Goal: Task Accomplishment & Management: Manage account settings

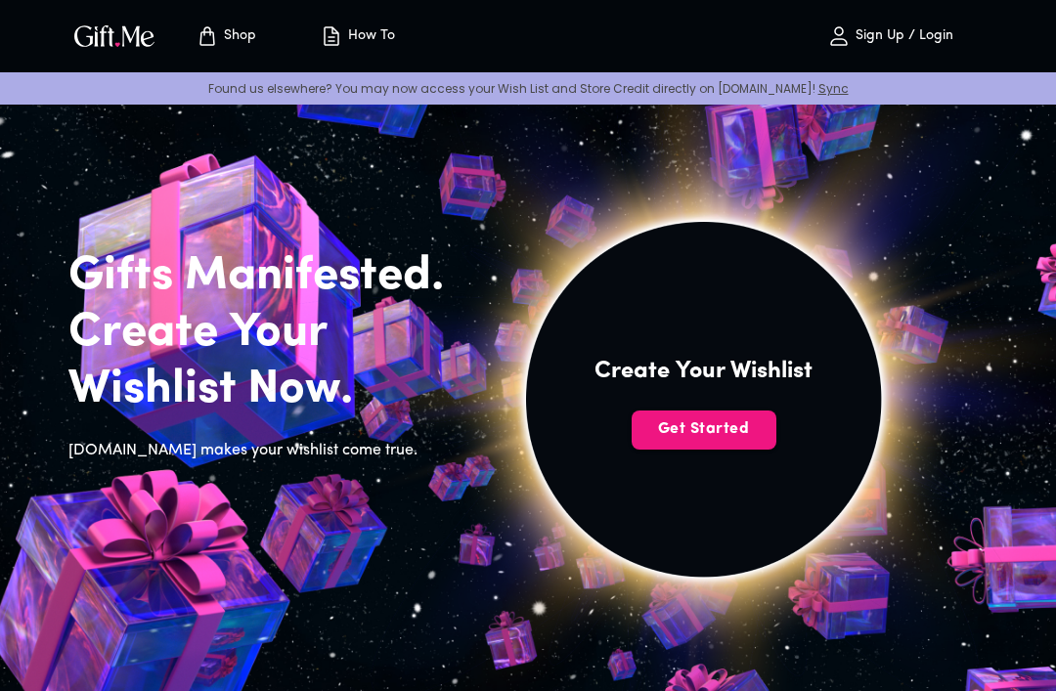
click at [716, 436] on span "Get Started" at bounding box center [704, 430] width 145 height 22
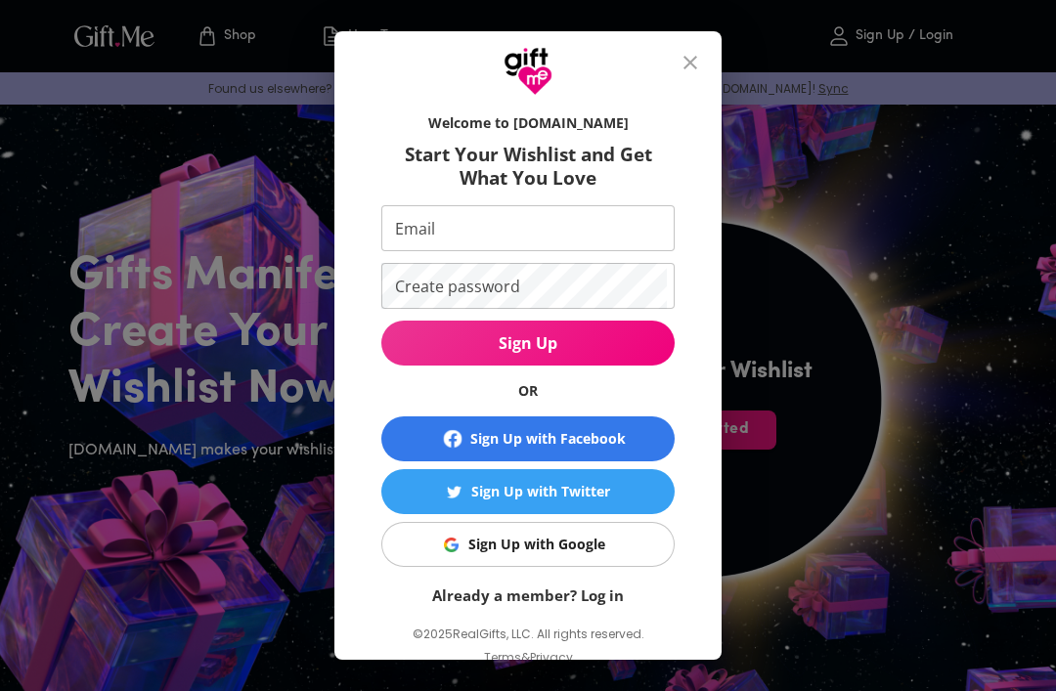
click at [626, 535] on span "Sign Up with Google" at bounding box center [524, 545] width 269 height 22
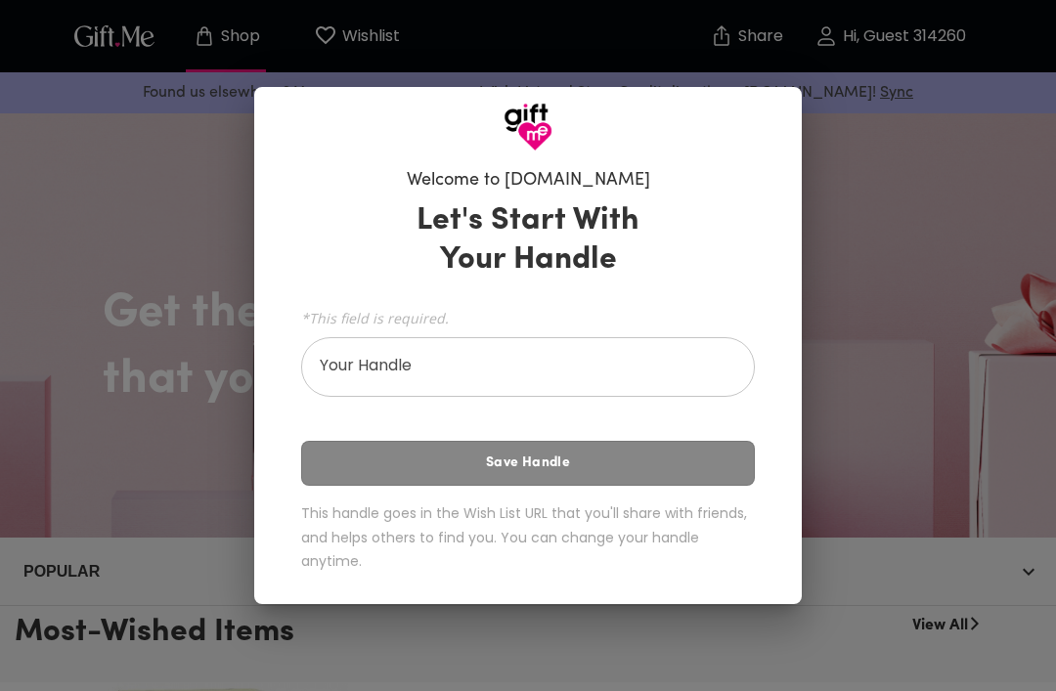
click at [654, 370] on input "Your Handle" at bounding box center [517, 369] width 432 height 55
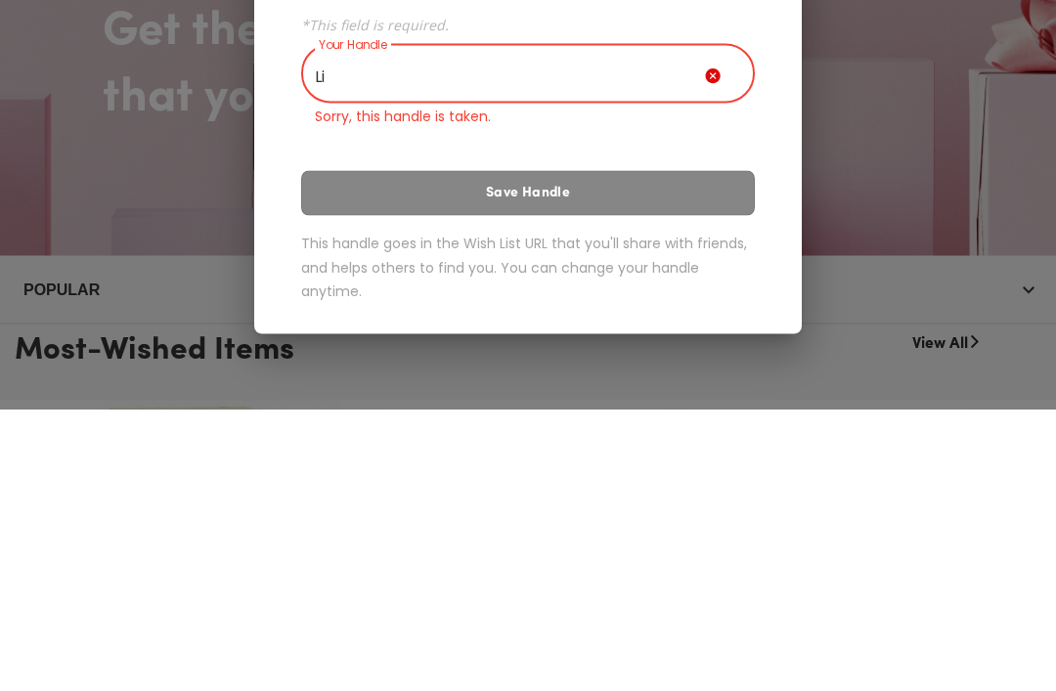
type input "L"
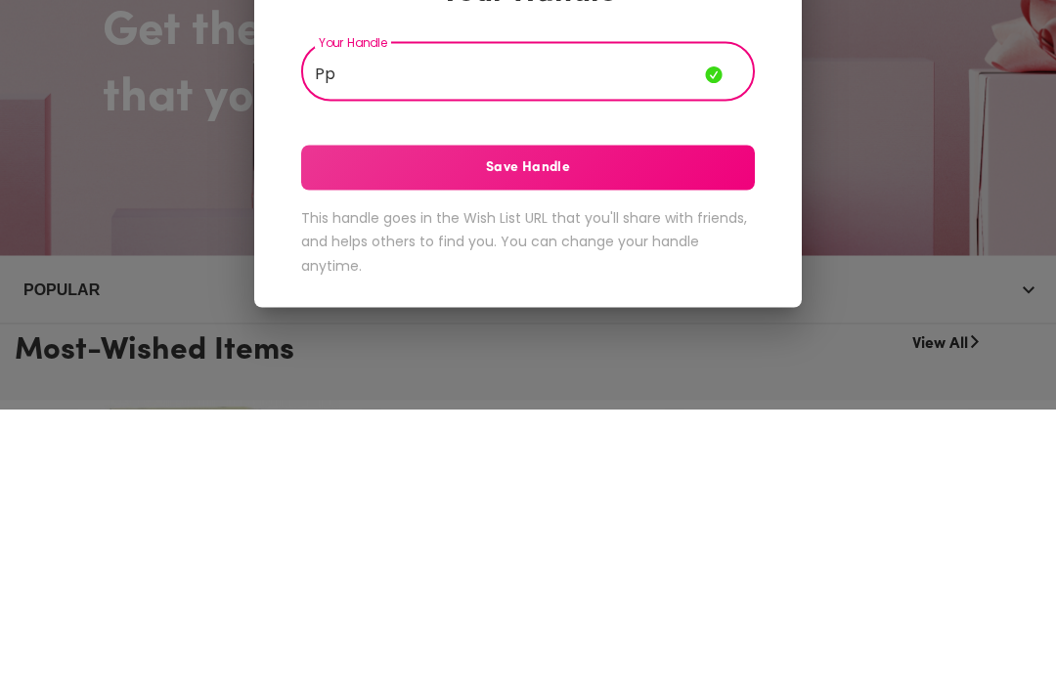
type input "P"
click at [631, 439] on span "Save Handle" at bounding box center [528, 450] width 454 height 22
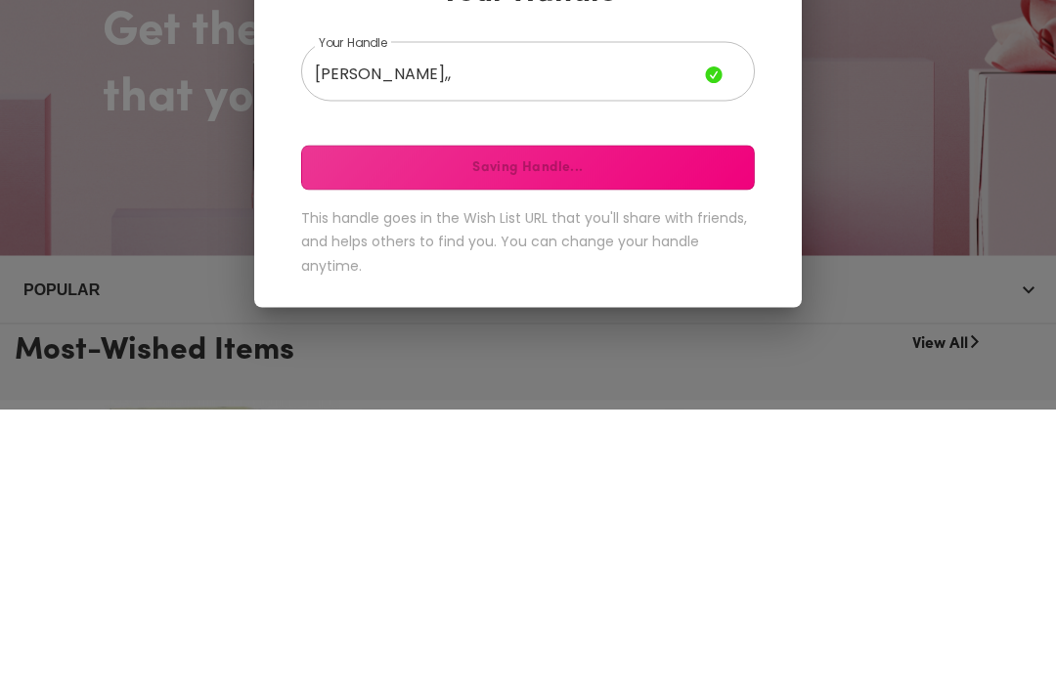
scroll to position [283, 0]
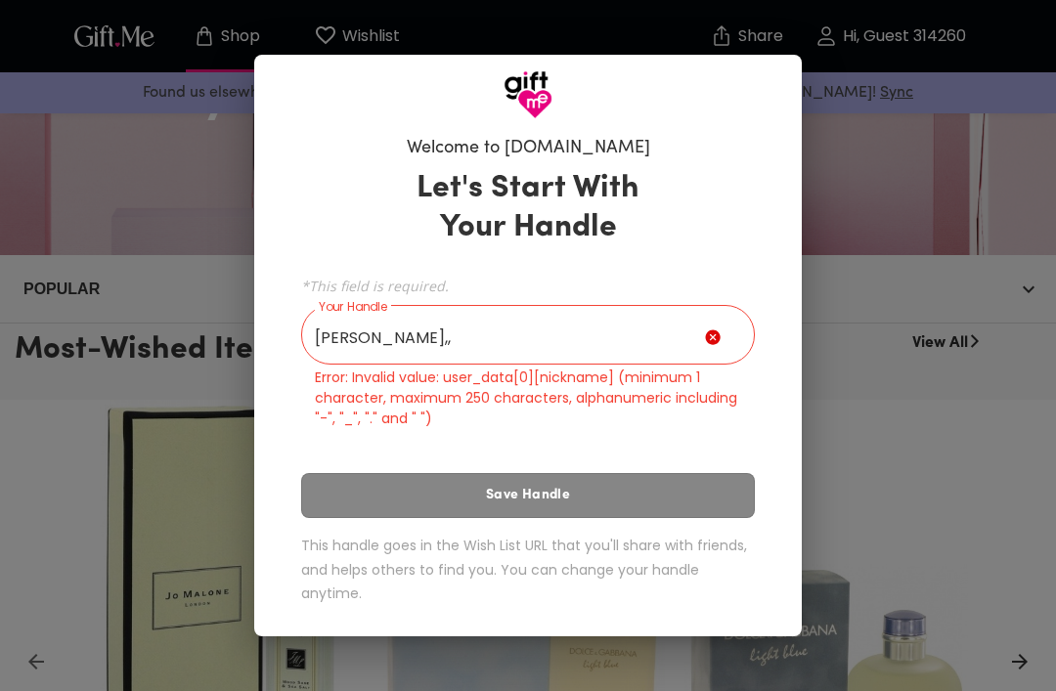
click at [664, 365] on input "Lili,,," at bounding box center [503, 337] width 404 height 55
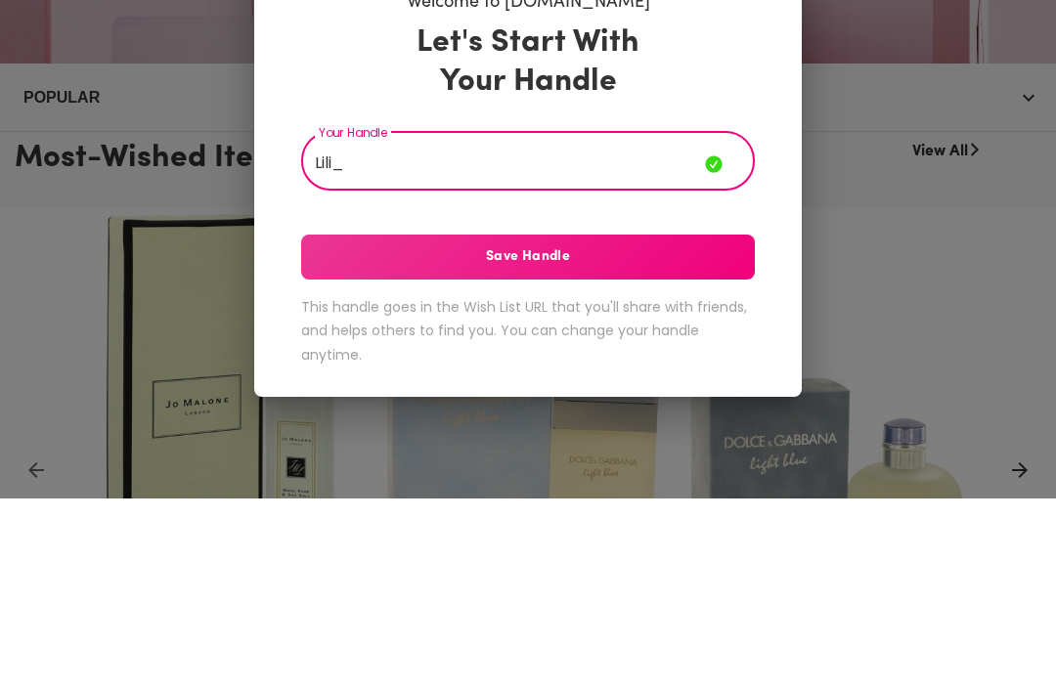
type input "Lili_"
click at [493, 427] on button "Save Handle" at bounding box center [528, 449] width 454 height 45
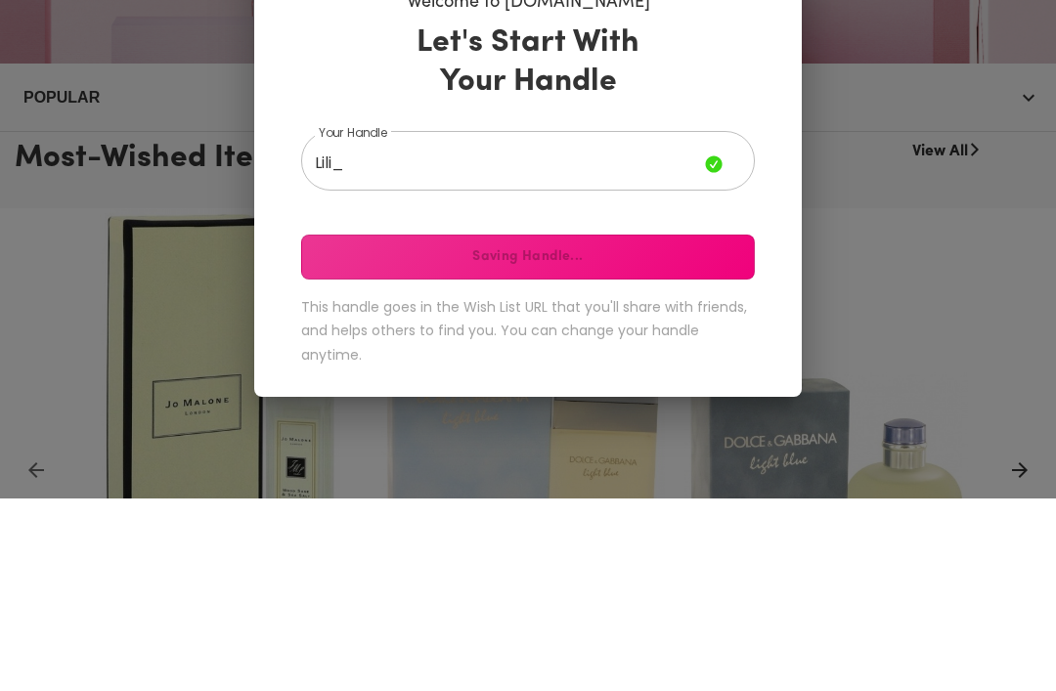
scroll to position [475, 0]
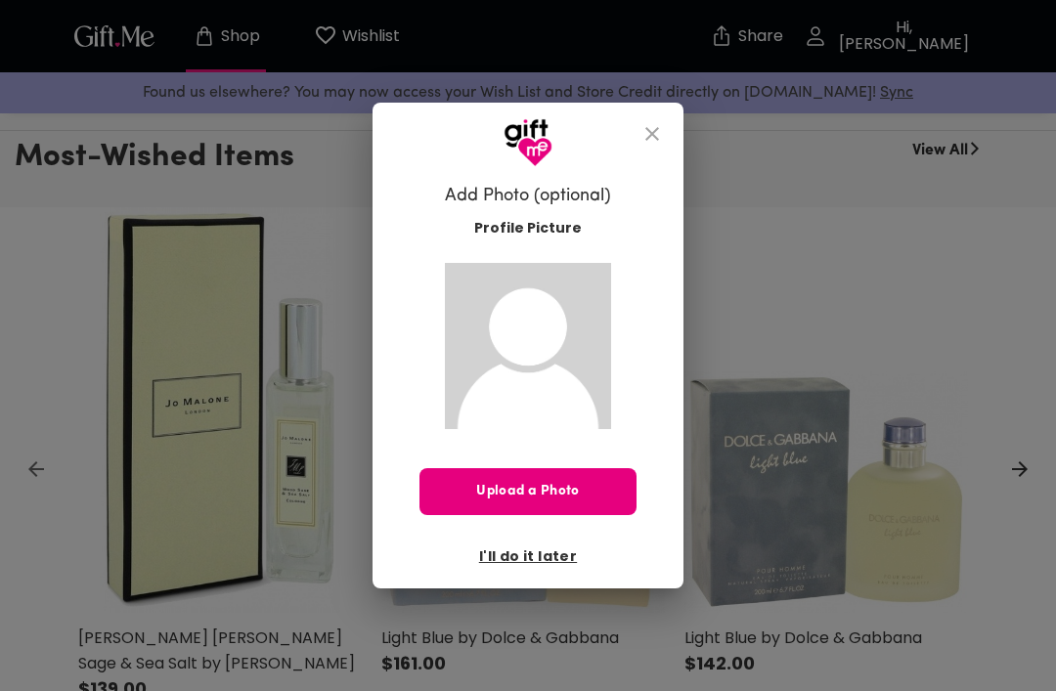
click at [560, 567] on span "I'll do it later" at bounding box center [528, 557] width 98 height 22
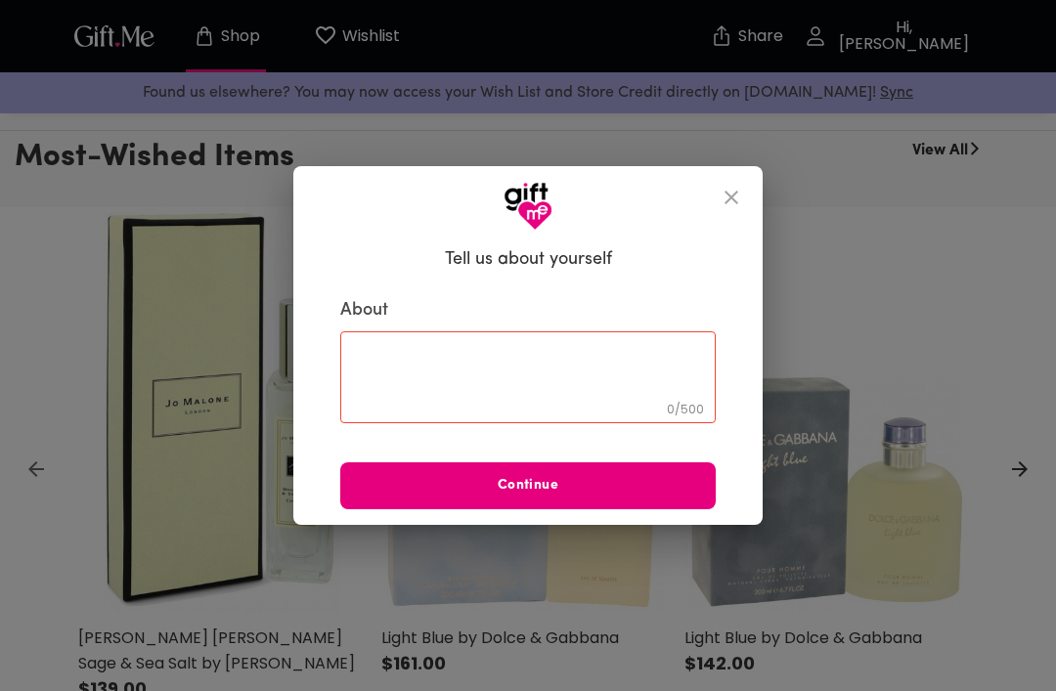
click at [744, 221] on button "close" at bounding box center [731, 197] width 47 height 47
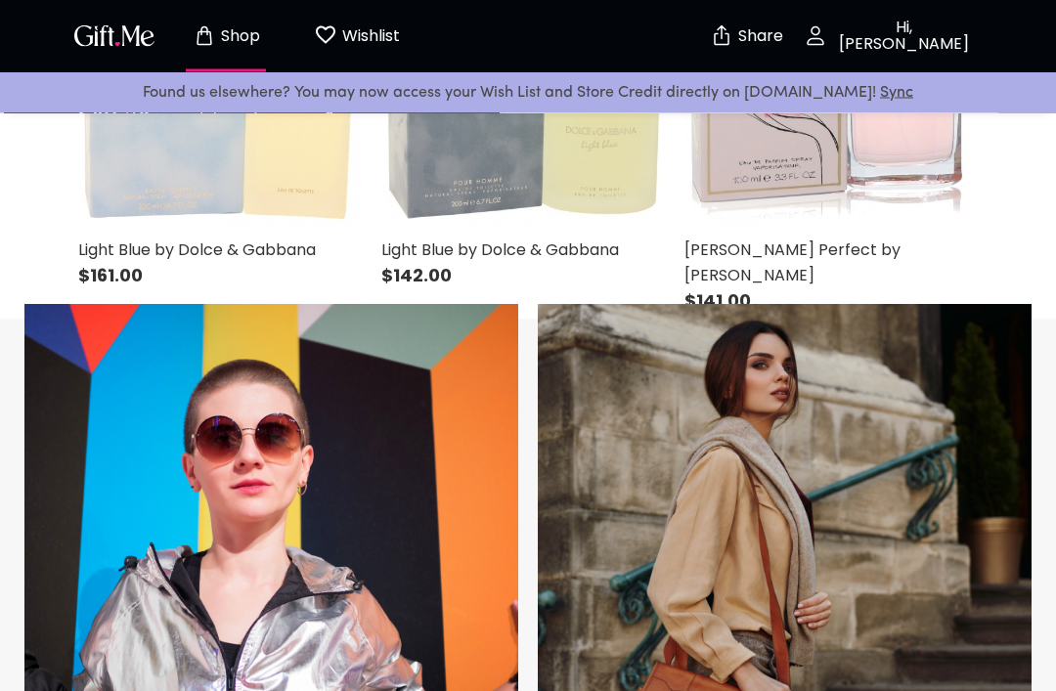
scroll to position [864, 0]
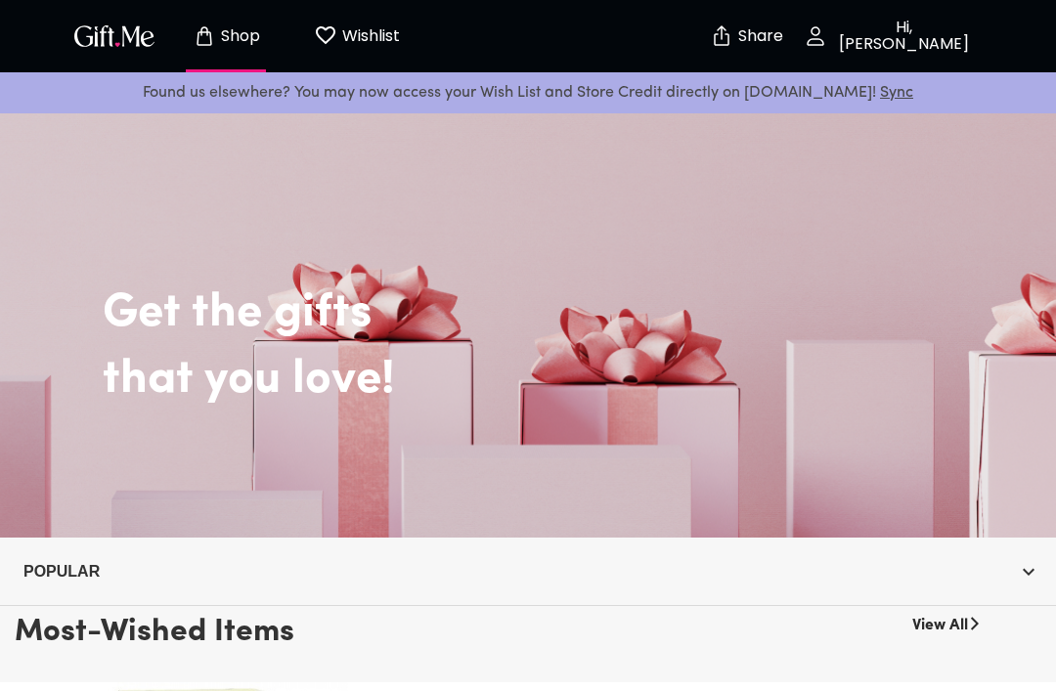
click at [912, 28] on p "Hi, Lili_" at bounding box center [901, 36] width 149 height 33
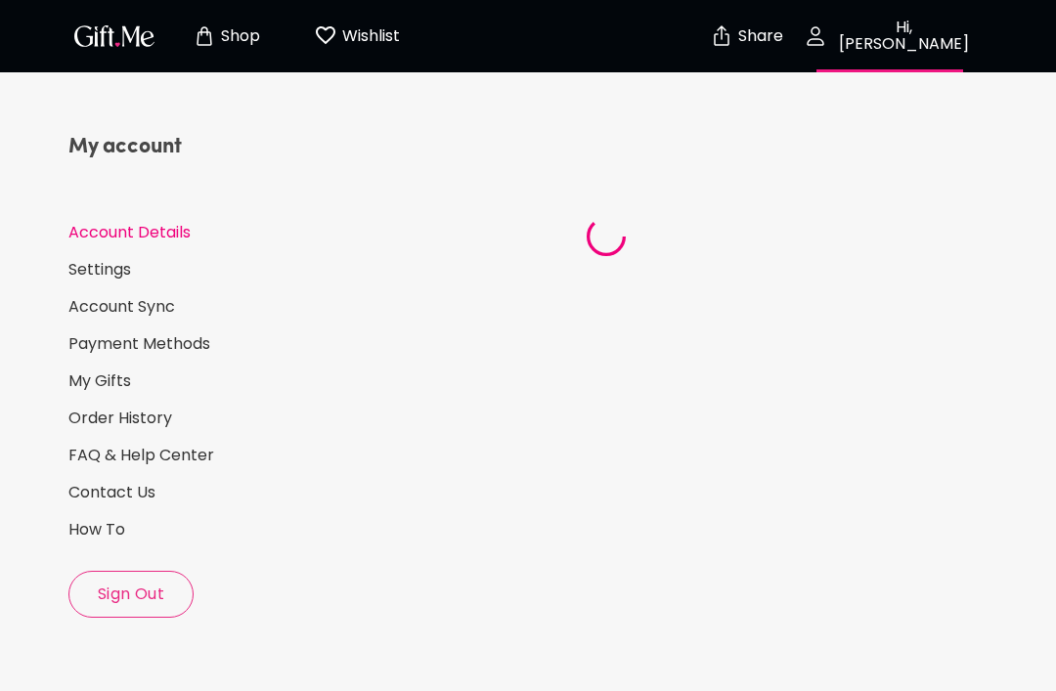
select select "US"
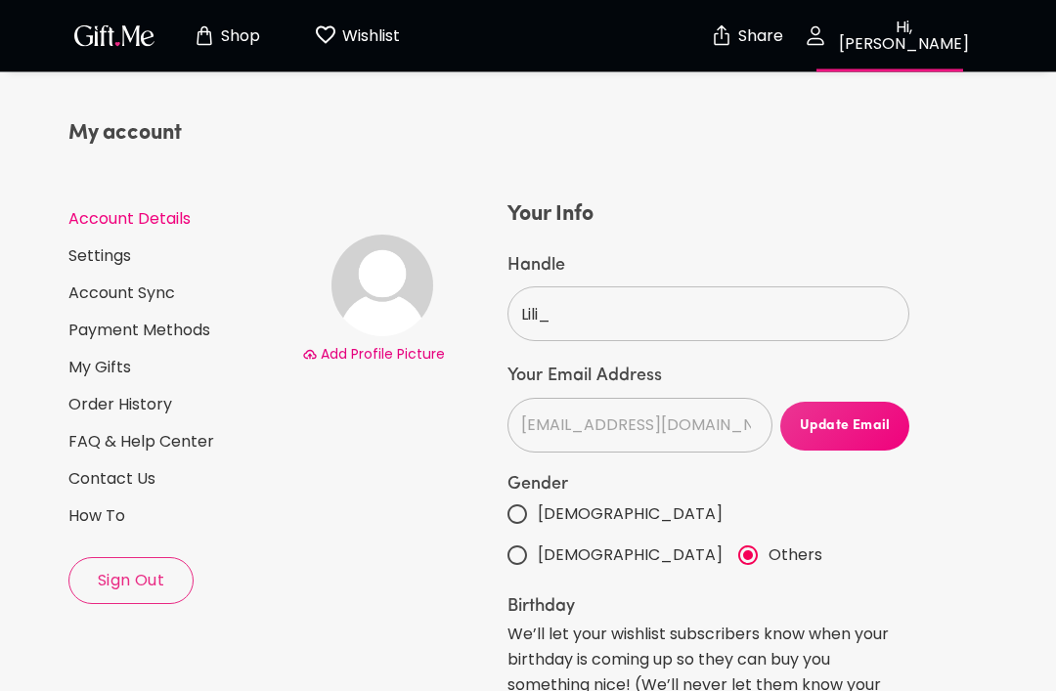
scroll to position [12, 0]
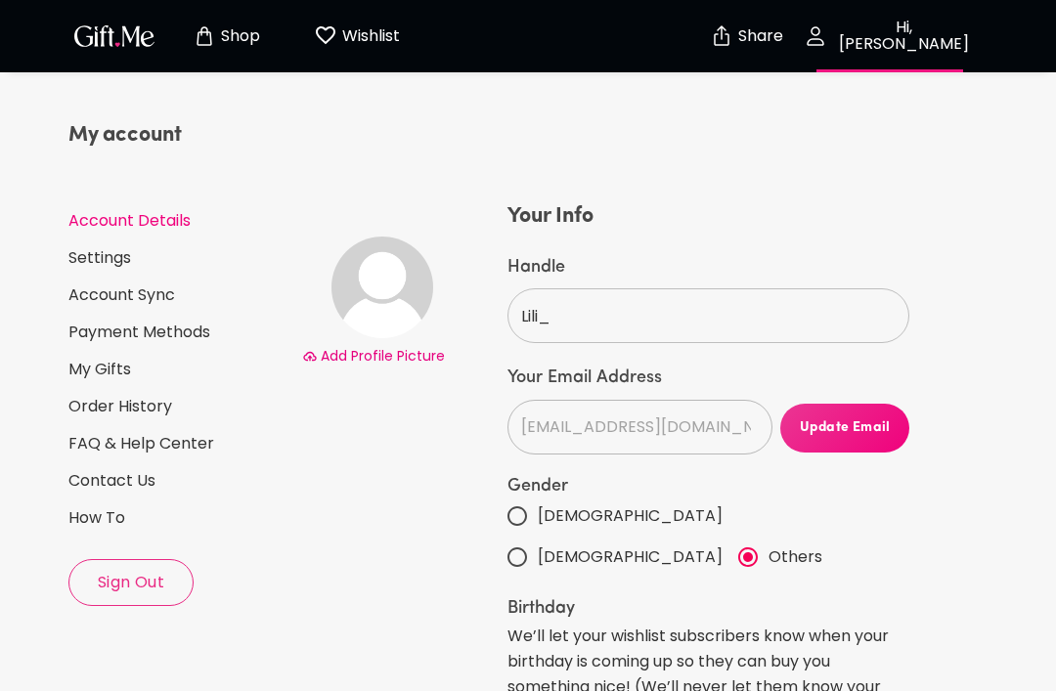
click at [841, 436] on span "Update Email" at bounding box center [844, 429] width 129 height 22
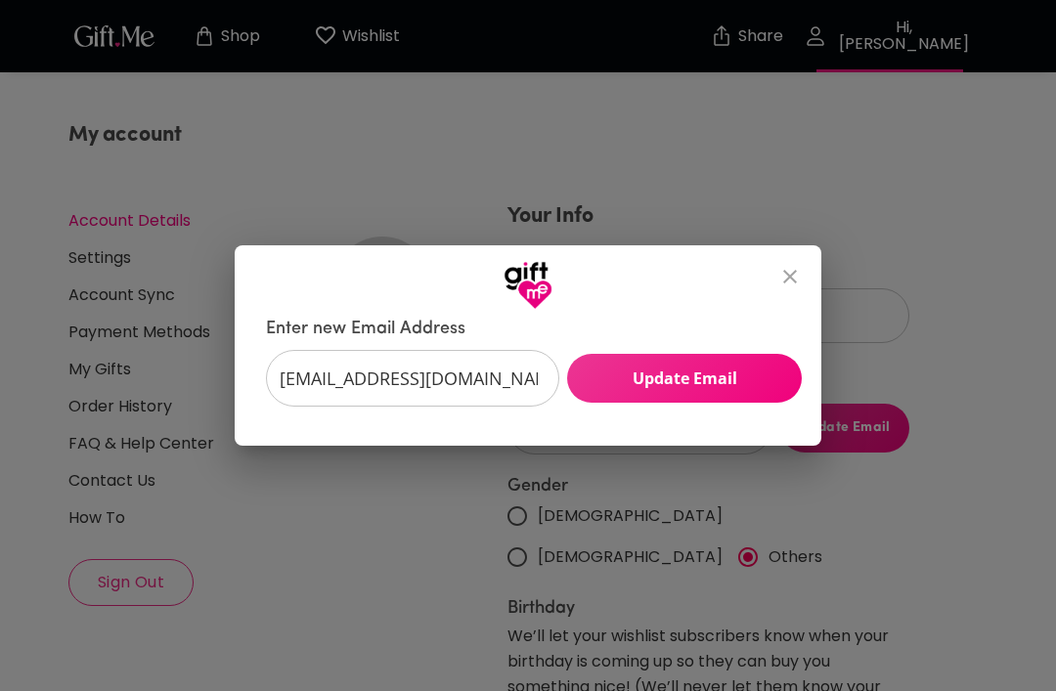
click at [793, 276] on icon "close" at bounding box center [790, 276] width 23 height 23
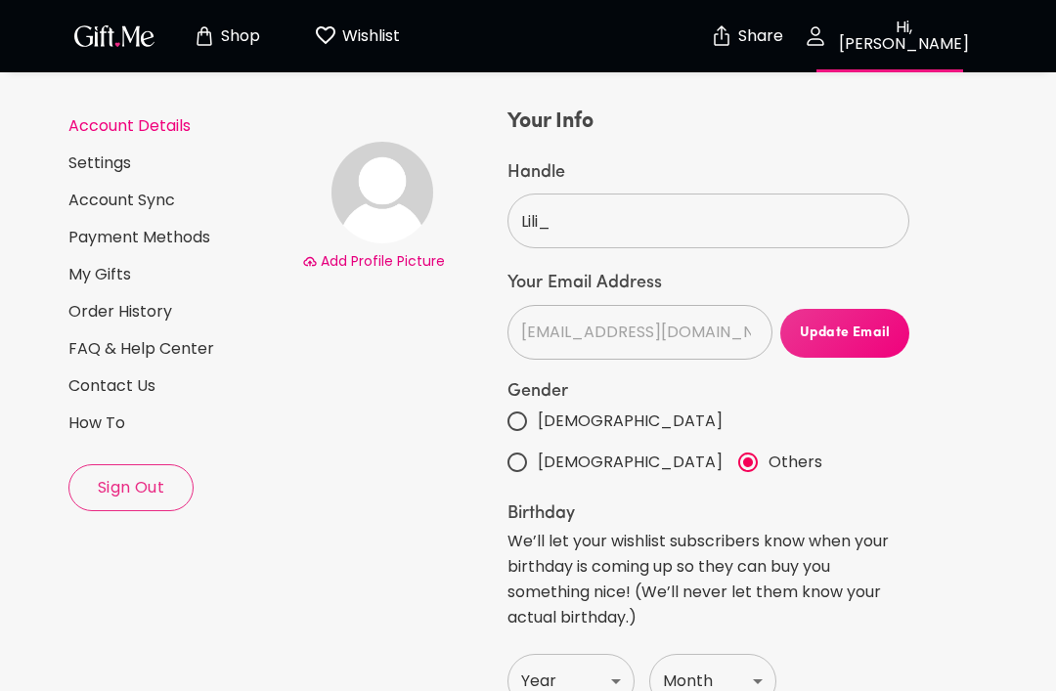
scroll to position [104, 0]
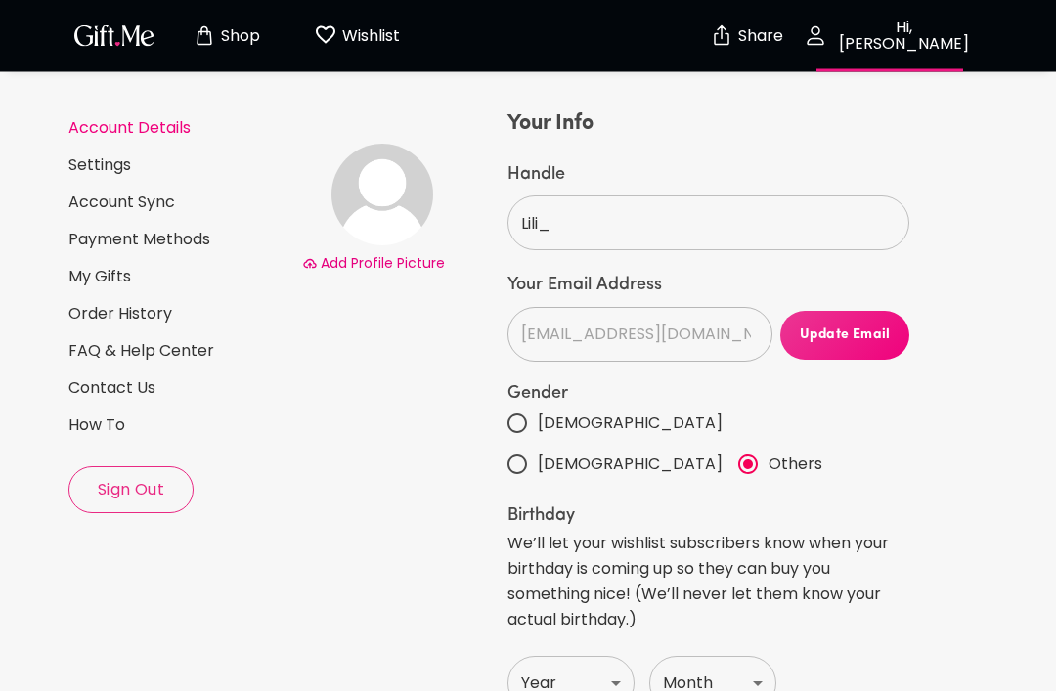
click at [913, 36] on p "Hi, Lili_" at bounding box center [901, 36] width 149 height 33
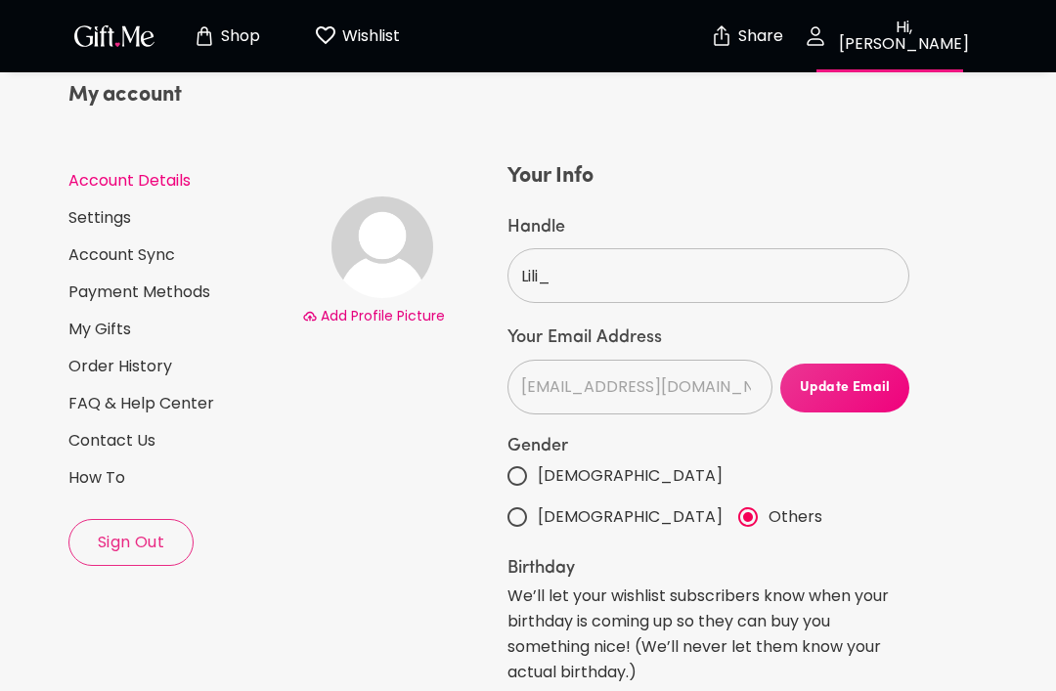
scroll to position [49, 0]
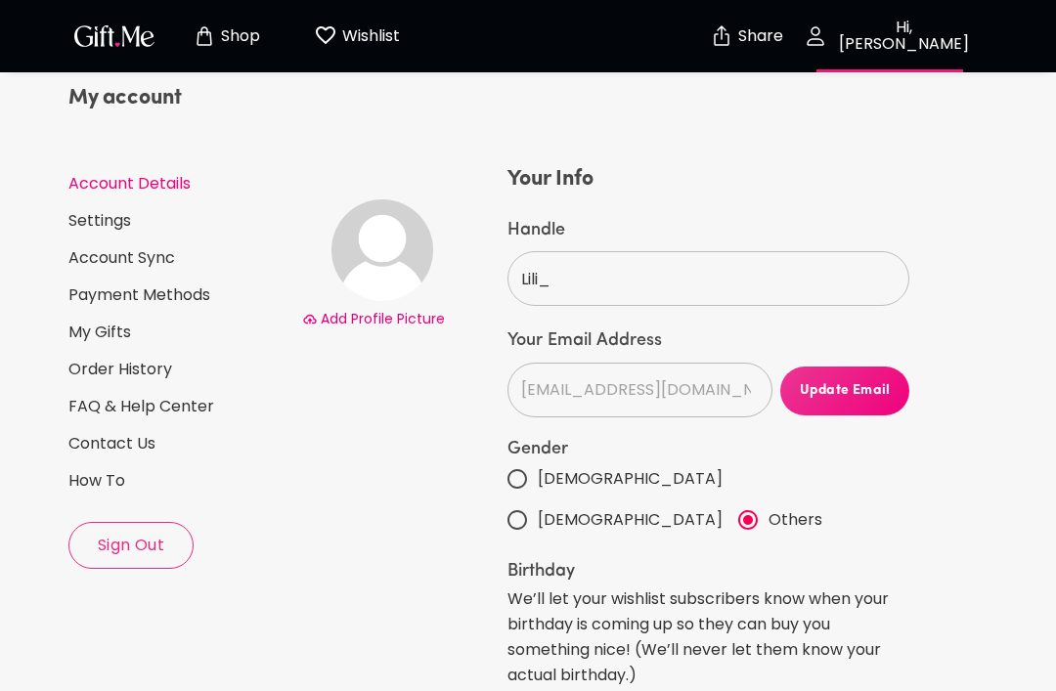
click at [161, 212] on link "Settings" at bounding box center [177, 221] width 218 height 22
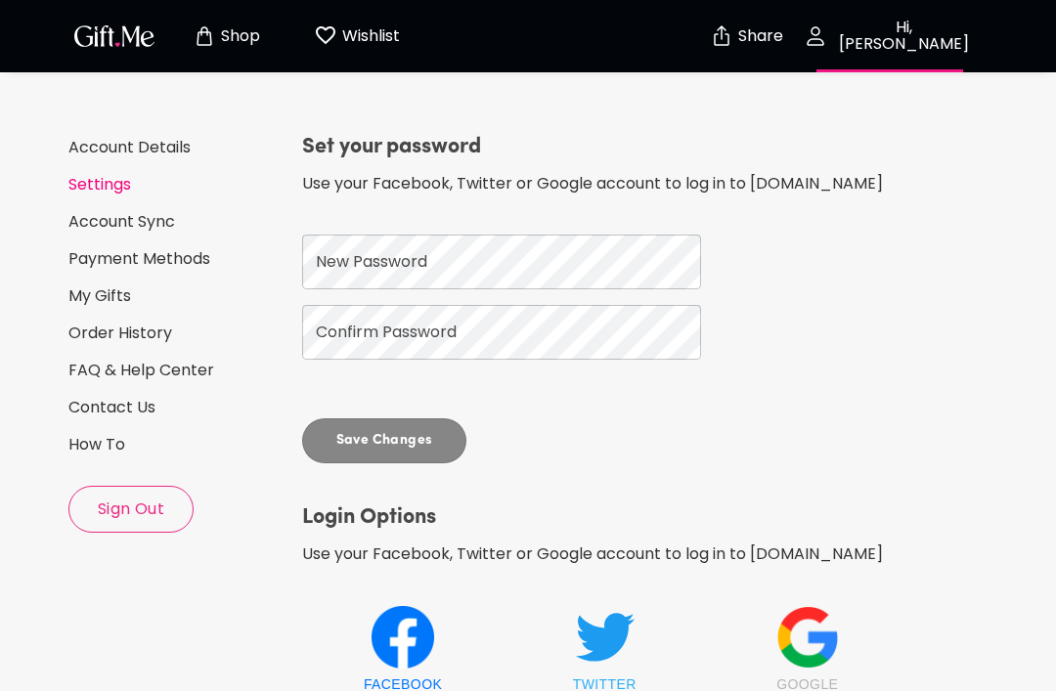
scroll to position [102, 0]
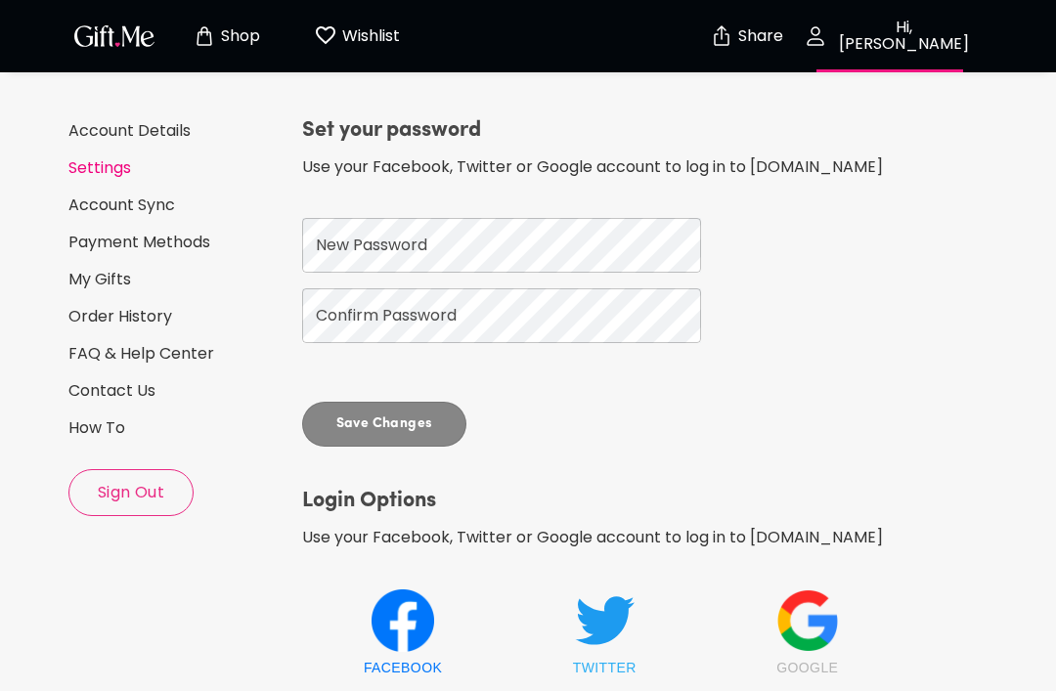
click at [225, 246] on link "Payment Methods" at bounding box center [177, 243] width 218 height 22
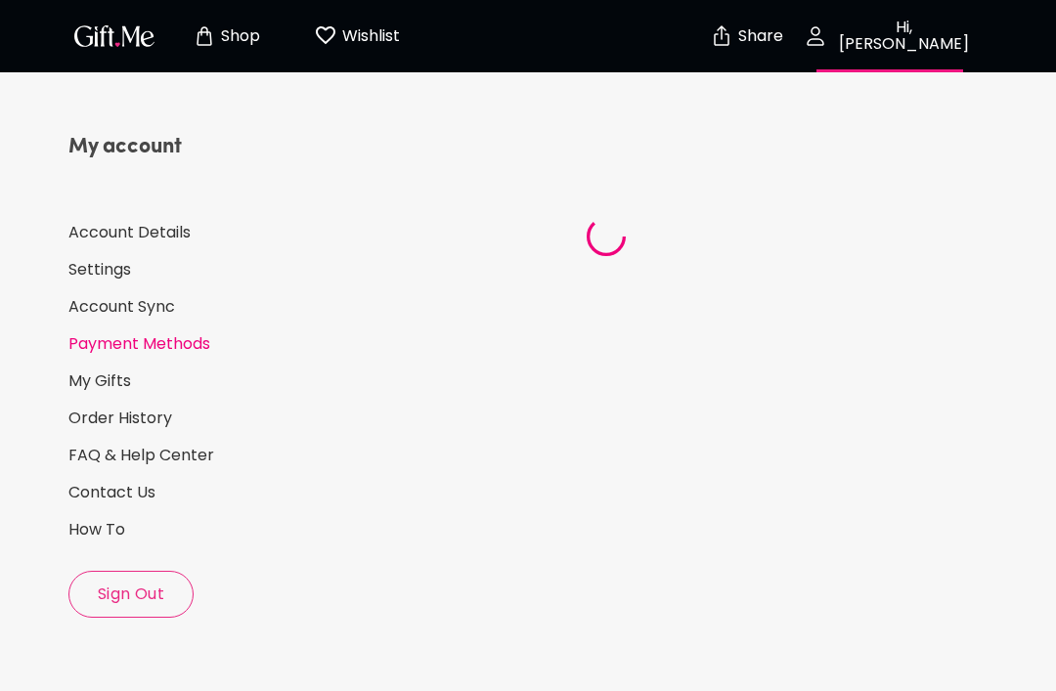
click at [176, 380] on link "My Gifts" at bounding box center [177, 382] width 218 height 22
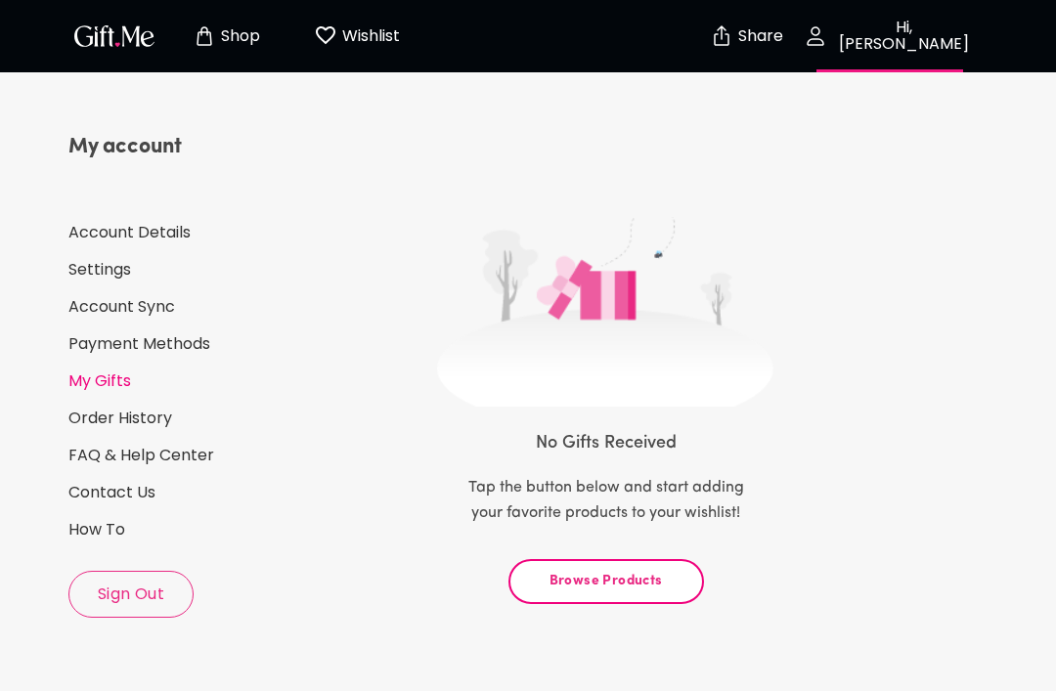
click at [182, 428] on link "Order History" at bounding box center [177, 419] width 218 height 22
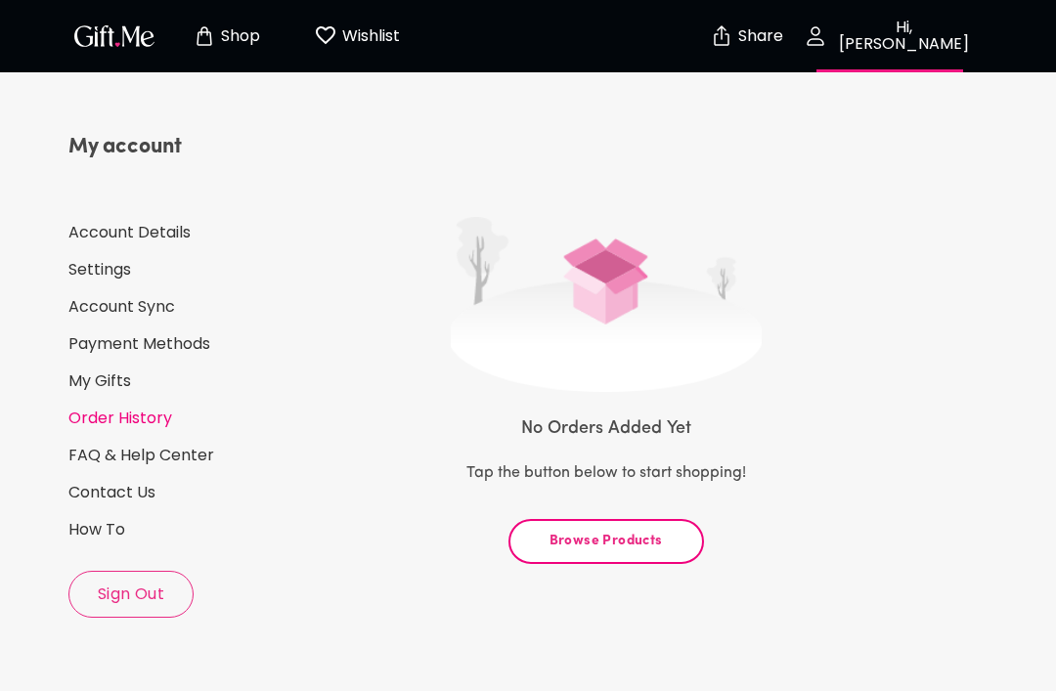
click at [199, 450] on link "FAQ & Help Center" at bounding box center [177, 456] width 218 height 22
